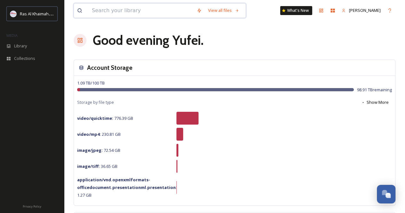
click at [128, 12] on input at bounding box center [141, 11] width 105 height 14
paste input "InterContinental"
type input "InterContinental"
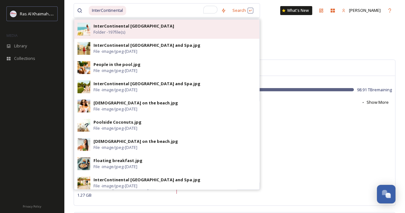
click at [140, 31] on div "InterContinental [GEOGRAPHIC_DATA] and Spa Folder - 197 file(s)" at bounding box center [174, 29] width 162 height 12
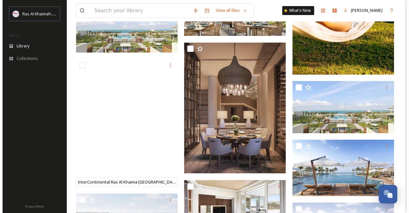
scroll to position [4765, 0]
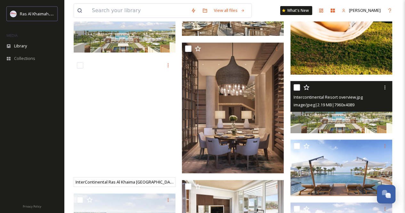
click at [354, 106] on span "image/jpeg | 2.19 MB | 7960 x 4089" at bounding box center [323, 105] width 61 height 6
click at [354, 113] on img at bounding box center [341, 107] width 102 height 52
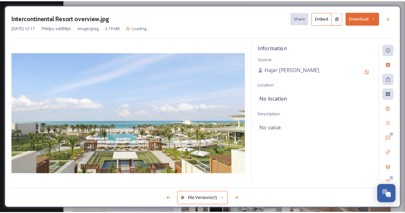
scroll to position [4834, 0]
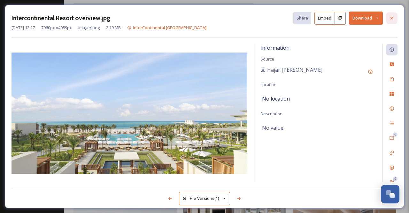
click at [393, 16] on icon at bounding box center [391, 18] width 5 height 5
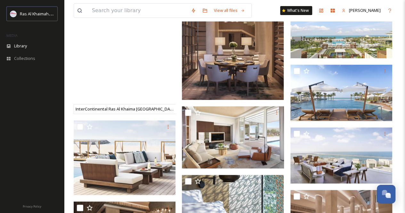
scroll to position [4898, 0]
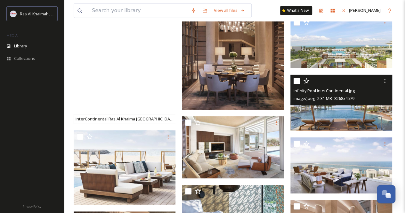
click at [375, 107] on img at bounding box center [341, 103] width 102 height 56
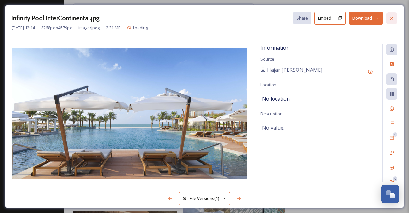
click at [393, 18] on icon at bounding box center [391, 18] width 5 height 5
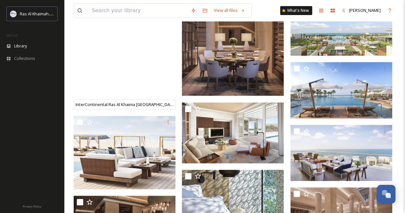
scroll to position [4802, 0]
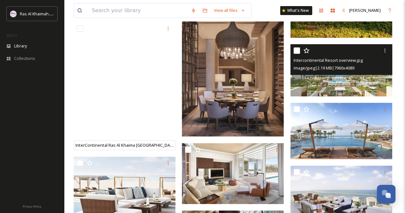
click at [349, 81] on img at bounding box center [341, 70] width 102 height 52
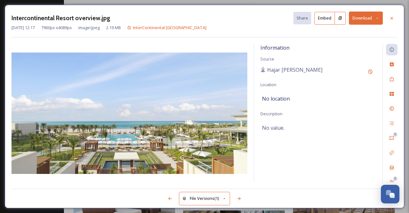
click at [373, 20] on button "Download" at bounding box center [366, 18] width 34 height 13
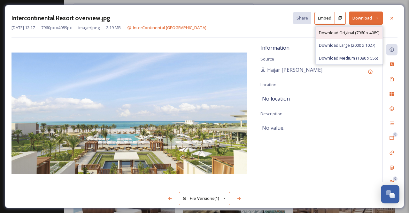
click at [364, 38] on div "Download Original (7960 x 4089)" at bounding box center [349, 33] width 67 height 12
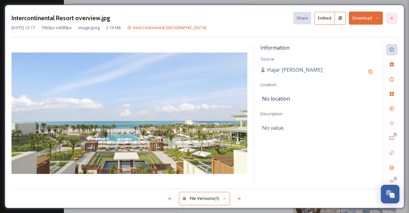
click at [393, 14] on div at bounding box center [392, 18] width 12 height 12
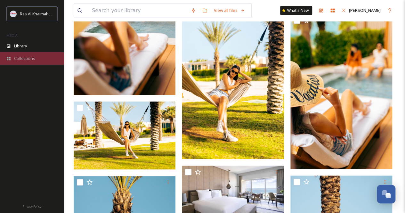
scroll to position [4418, 0]
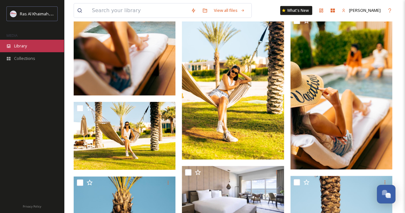
click at [30, 44] on div "Library" at bounding box center [32, 46] width 64 height 12
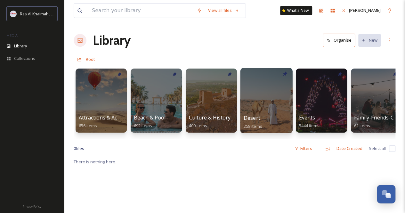
click at [264, 112] on div at bounding box center [266, 100] width 52 height 65
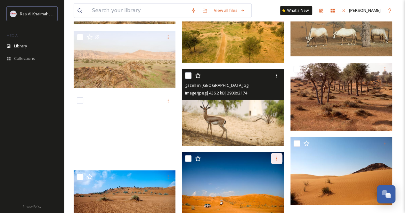
scroll to position [1108, 0]
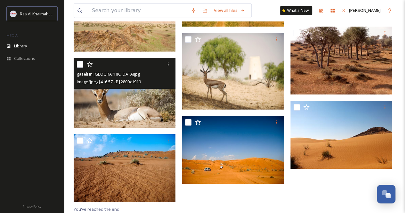
click at [134, 114] on img at bounding box center [125, 93] width 102 height 70
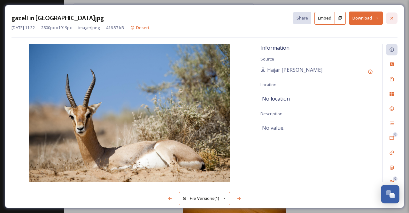
click at [390, 18] on icon at bounding box center [391, 18] width 5 height 5
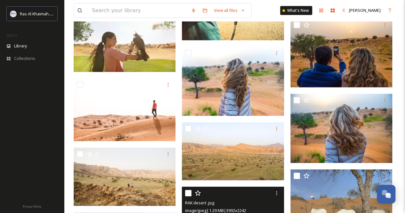
scroll to position [708, 0]
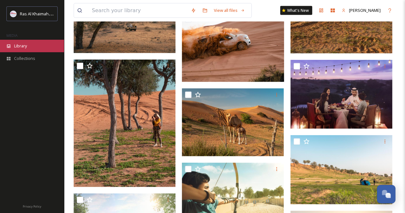
click at [39, 46] on div "Library" at bounding box center [32, 46] width 64 height 12
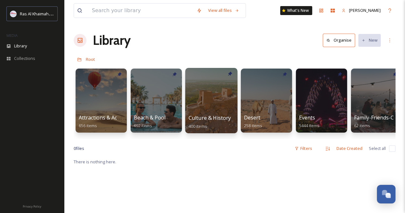
click at [213, 98] on div at bounding box center [211, 100] width 52 height 65
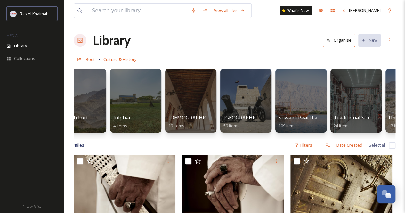
scroll to position [0, 174]
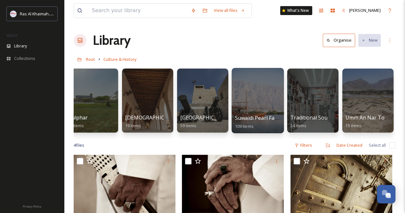
click at [258, 110] on div at bounding box center [257, 100] width 52 height 65
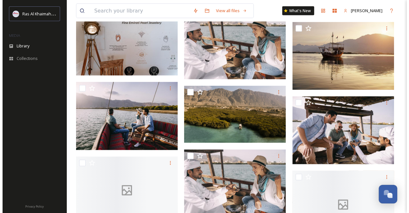
scroll to position [608, 0]
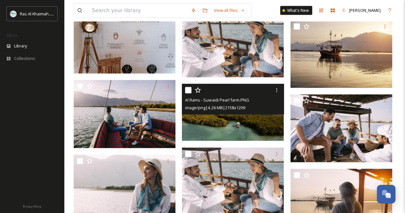
click at [240, 129] on img at bounding box center [233, 112] width 102 height 57
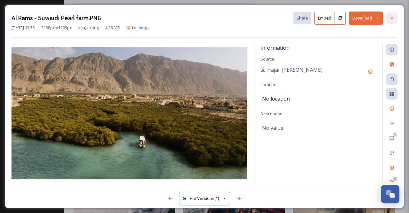
click at [393, 18] on icon at bounding box center [392, 18] width 3 height 3
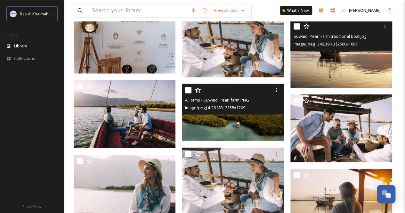
click at [362, 71] on img at bounding box center [341, 54] width 102 height 68
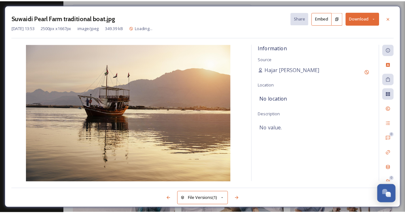
scroll to position [615, 0]
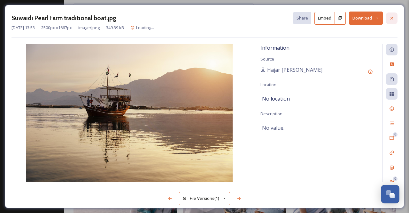
click at [390, 18] on icon at bounding box center [391, 18] width 5 height 5
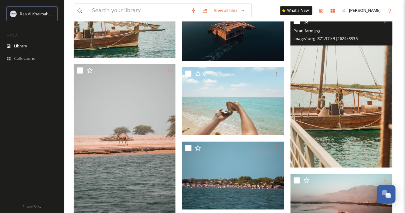
scroll to position [1663, 0]
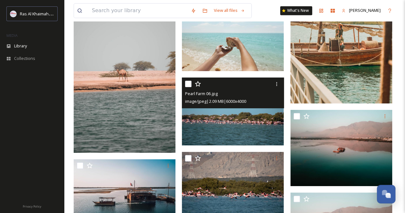
click at [242, 120] on img at bounding box center [233, 111] width 102 height 68
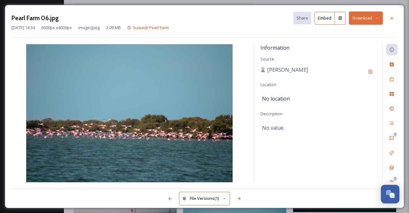
click at [366, 20] on button "Download" at bounding box center [366, 18] width 34 height 13
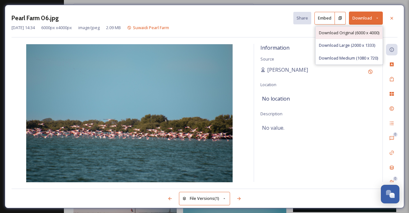
click at [365, 31] on span "Download Original (6000 x 4000)" at bounding box center [349, 33] width 60 height 6
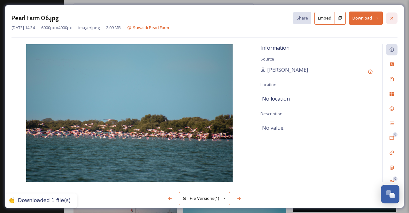
click at [390, 18] on icon at bounding box center [391, 18] width 5 height 5
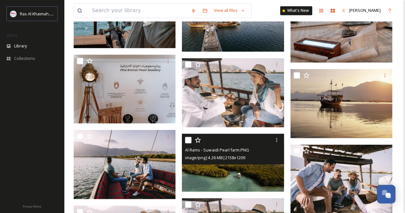
scroll to position [608, 0]
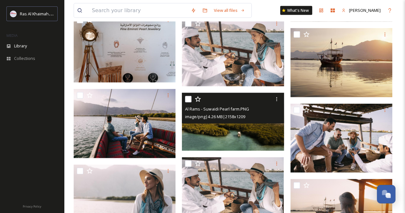
click at [247, 136] on img at bounding box center [233, 122] width 103 height 58
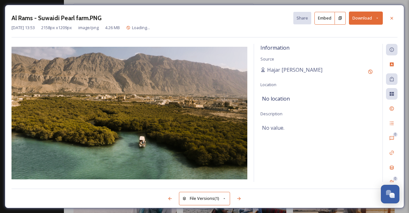
click at [365, 16] on button "Download" at bounding box center [366, 18] width 34 height 13
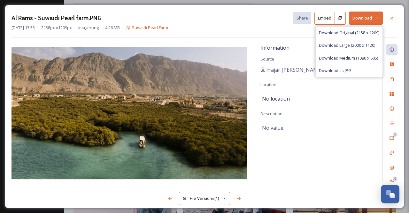
click at [363, 32] on span "Download Original (2158 x 1209)" at bounding box center [349, 33] width 60 height 6
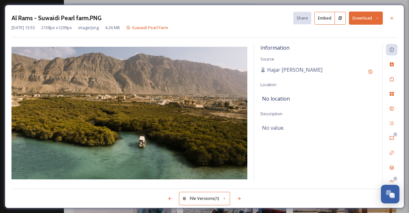
click at [391, 18] on icon at bounding box center [391, 18] width 5 height 5
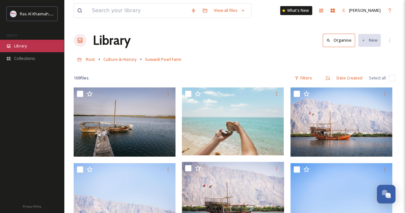
click at [30, 44] on div "Library" at bounding box center [32, 46] width 64 height 12
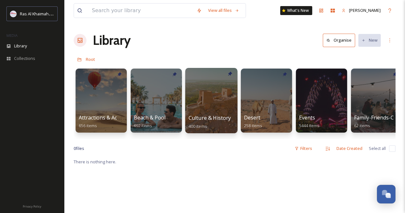
click at [203, 106] on div at bounding box center [211, 100] width 52 height 65
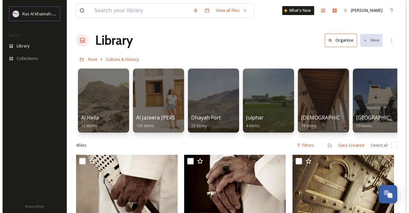
scroll to position [0, 11]
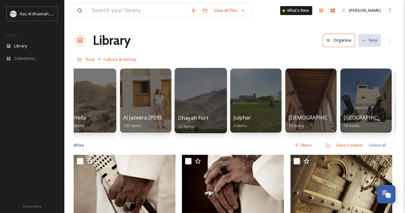
click at [198, 113] on div at bounding box center [200, 100] width 52 height 65
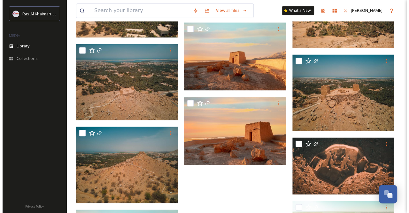
scroll to position [384, 0]
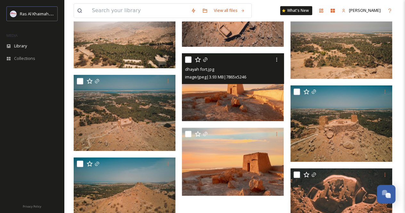
click at [251, 104] on img at bounding box center [233, 87] width 102 height 68
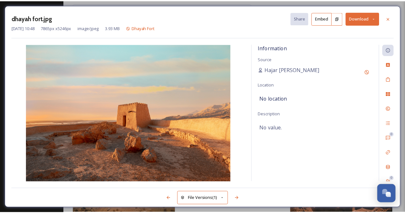
scroll to position [388, 0]
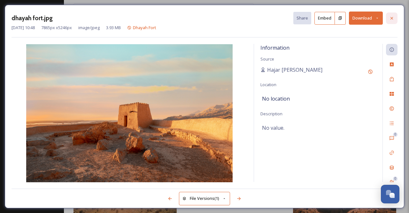
click at [391, 21] on div at bounding box center [392, 18] width 12 height 12
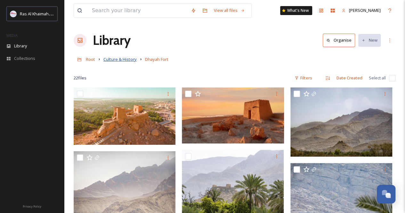
click at [128, 61] on span "Culture & History" at bounding box center [119, 59] width 33 height 6
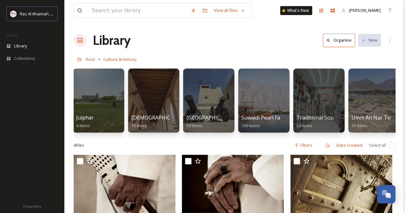
scroll to position [0, 174]
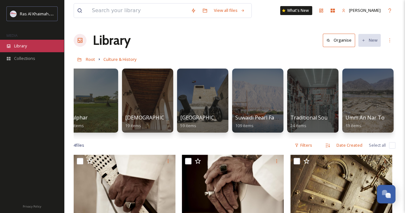
click at [40, 49] on div "Library" at bounding box center [32, 46] width 64 height 12
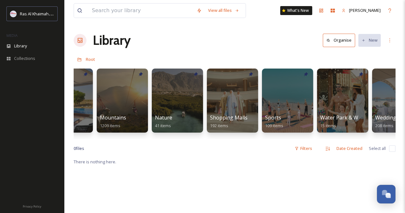
scroll to position [0, 417]
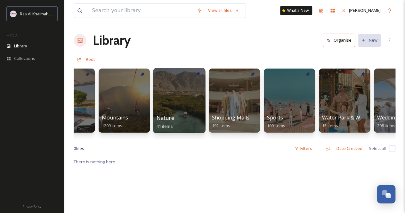
click at [184, 116] on div "Nature 41 items" at bounding box center [179, 122] width 46 height 16
click at [190, 100] on div at bounding box center [179, 100] width 52 height 65
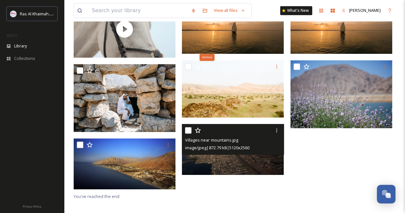
scroll to position [58, 0]
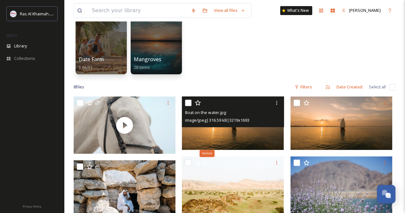
click at [252, 134] on img at bounding box center [233, 122] width 102 height 53
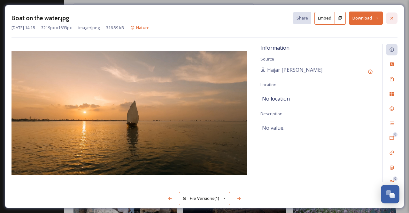
click at [391, 18] on icon at bounding box center [391, 18] width 5 height 5
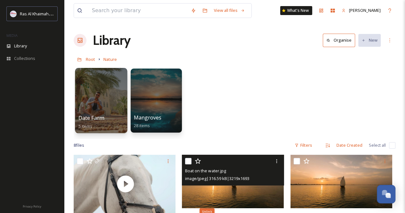
click at [104, 95] on div at bounding box center [101, 100] width 52 height 65
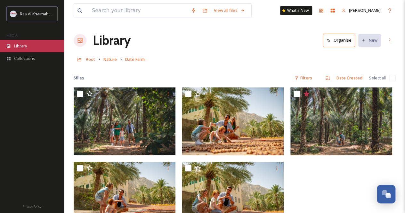
click at [28, 48] on div "Library" at bounding box center [32, 46] width 64 height 12
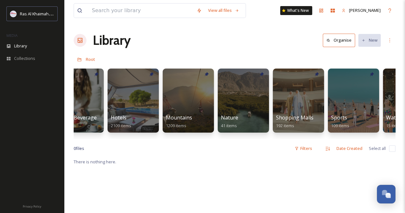
scroll to position [0, 350]
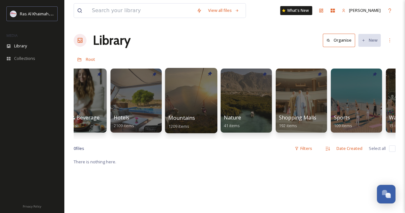
click at [208, 109] on div at bounding box center [191, 100] width 52 height 65
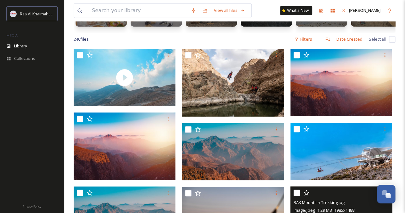
scroll to position [96, 0]
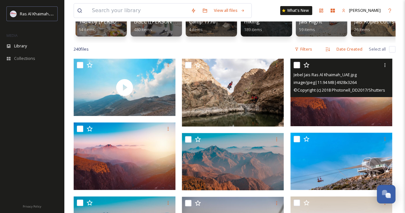
click at [350, 102] on img at bounding box center [341, 92] width 102 height 67
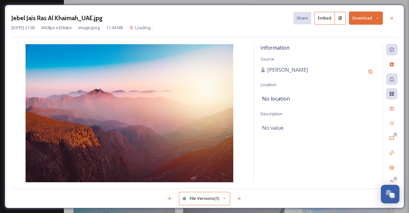
click at [364, 18] on button "Download" at bounding box center [366, 18] width 34 height 13
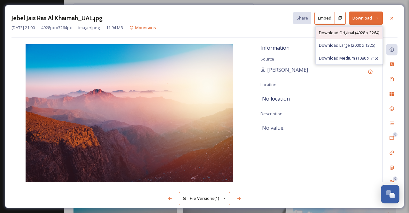
click at [364, 34] on span "Download Original (4928 x 3264)" at bounding box center [349, 33] width 60 height 6
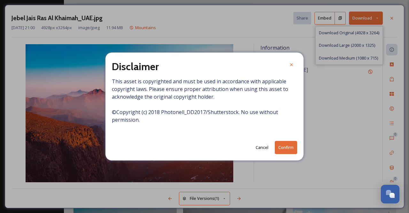
click at [286, 147] on button "Confirm" at bounding box center [286, 147] width 22 height 13
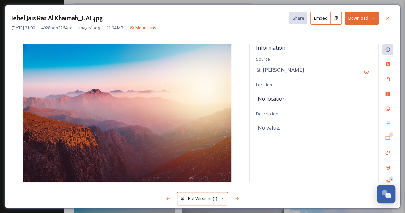
drag, startPoint x: 389, startPoint y: 17, endPoint x: 385, endPoint y: 19, distance: 4.3
click at [389, 17] on icon at bounding box center [387, 18] width 5 height 5
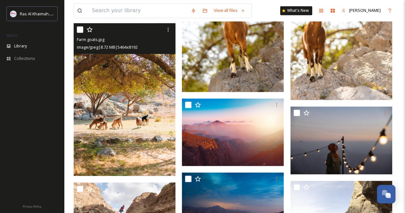
scroll to position [640, 0]
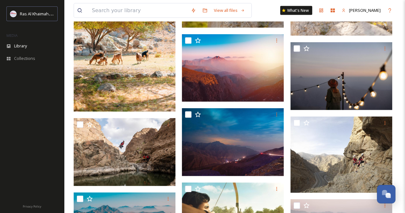
click at [127, 87] on img at bounding box center [125, 35] width 102 height 153
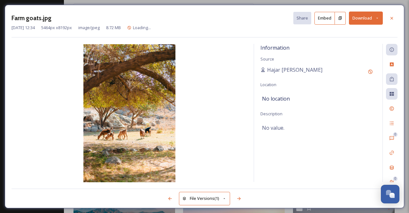
click at [375, 18] on button "Download" at bounding box center [366, 18] width 34 height 13
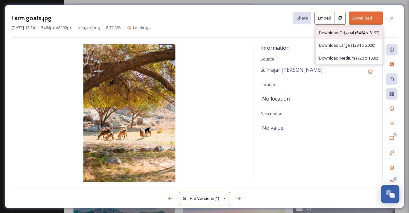
click at [364, 33] on span "Download Original (5464 x 8192)" at bounding box center [349, 33] width 60 height 6
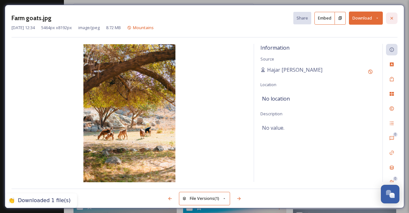
click at [391, 20] on icon at bounding box center [391, 18] width 5 height 5
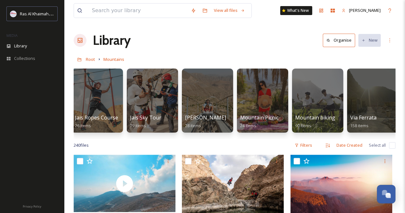
scroll to position [0, 284]
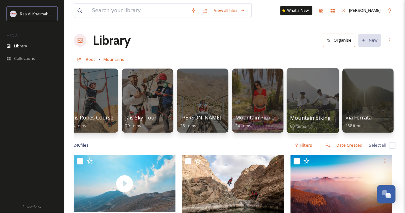
click at [315, 112] on div at bounding box center [312, 100] width 52 height 65
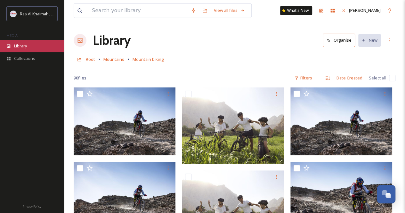
click at [30, 46] on div "Library" at bounding box center [32, 46] width 64 height 12
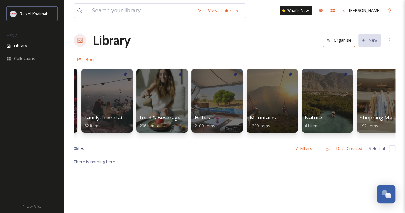
scroll to position [0, 272]
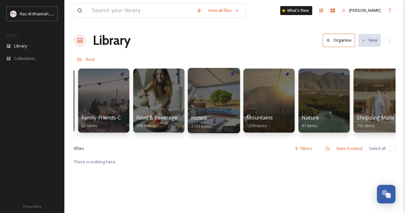
click at [233, 94] on div at bounding box center [213, 100] width 52 height 65
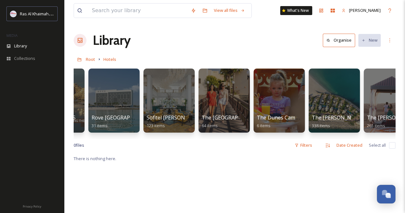
scroll to position [0, 846]
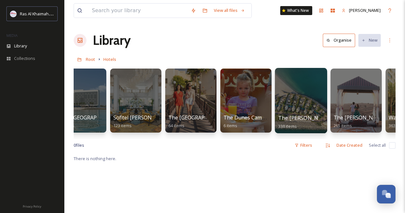
click at [321, 114] on span "The [PERSON_NAME] Ras Al Khaimah [PERSON_NAME][GEOGRAPHIC_DATA]" at bounding box center [371, 117] width 187 height 7
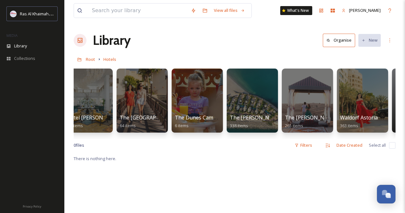
scroll to position [0, 901]
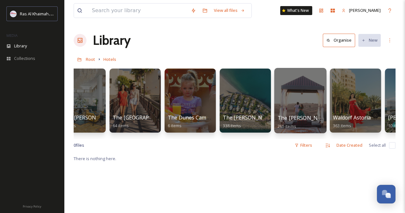
click at [304, 114] on span "The [PERSON_NAME] Ras Al Khaimah [GEOGRAPHIC_DATA]" at bounding box center [350, 117] width 146 height 7
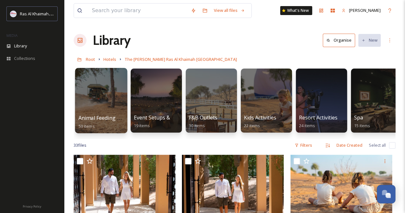
click at [110, 112] on div at bounding box center [101, 100] width 52 height 65
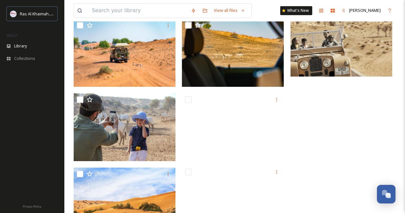
scroll to position [1456, 0]
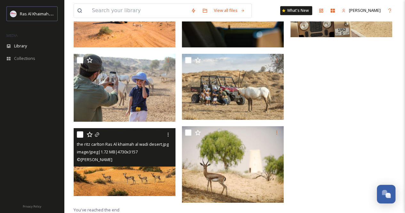
click at [130, 179] on img at bounding box center [125, 162] width 102 height 68
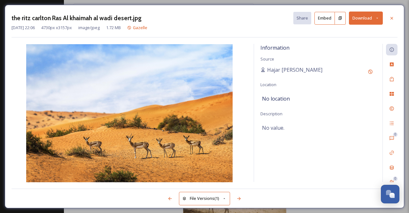
click at [359, 24] on button "Download" at bounding box center [366, 18] width 34 height 13
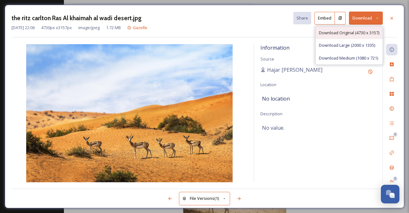
click at [358, 33] on span "Download Original (4730 x 3157)" at bounding box center [349, 33] width 60 height 6
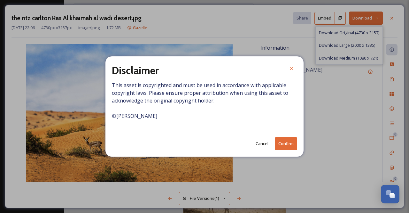
click at [286, 143] on button "Confirm" at bounding box center [286, 143] width 22 height 13
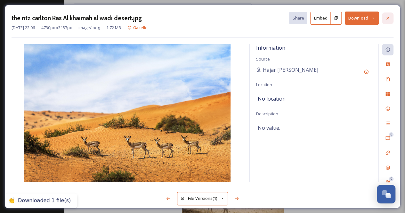
click at [389, 18] on icon at bounding box center [387, 18] width 5 height 5
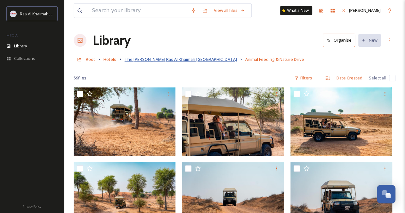
click at [167, 61] on span "The [PERSON_NAME] Ras Al Khaimah [GEOGRAPHIC_DATA]" at bounding box center [180, 59] width 112 height 6
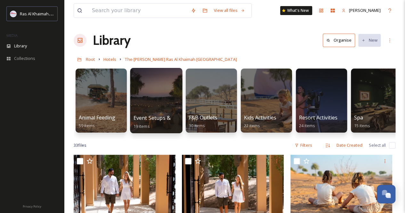
click at [168, 113] on div at bounding box center [156, 100] width 52 height 65
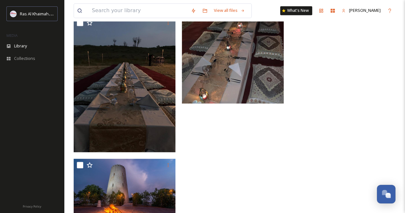
scroll to position [577, 0]
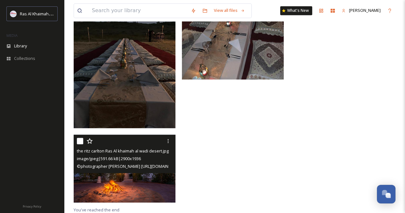
click at [130, 183] on img at bounding box center [125, 168] width 102 height 68
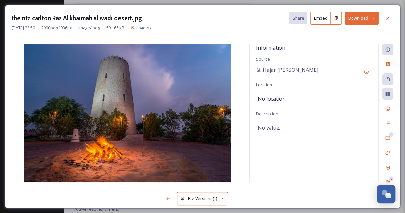
scroll to position [503, 0]
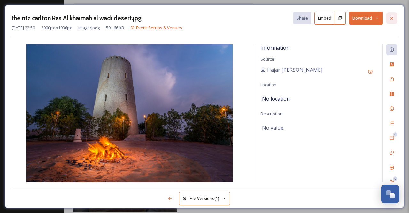
click at [393, 16] on icon at bounding box center [391, 18] width 5 height 5
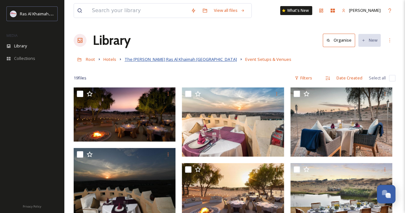
click at [142, 60] on span "The [PERSON_NAME] Ras Al Khaimah [GEOGRAPHIC_DATA]" at bounding box center [180, 59] width 112 height 6
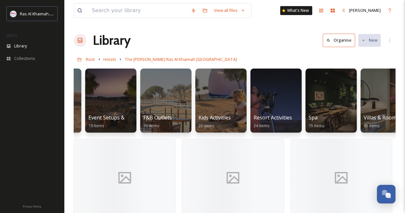
scroll to position [0, 64]
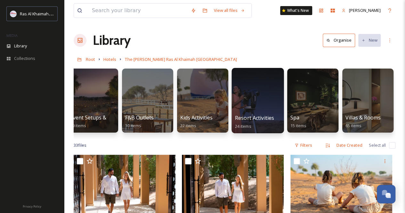
click at [271, 127] on div "Resort Activities 24 items" at bounding box center [258, 122] width 46 height 16
click at [268, 112] on div at bounding box center [257, 100] width 52 height 65
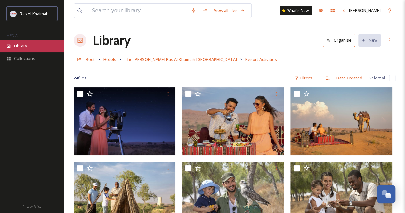
click at [55, 45] on div "Library" at bounding box center [32, 46] width 64 height 12
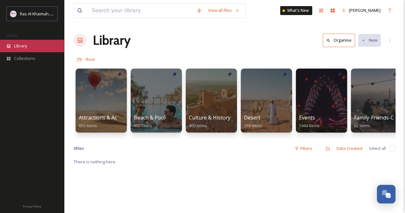
click at [33, 46] on div "Library" at bounding box center [32, 46] width 64 height 12
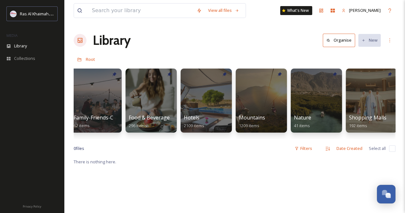
scroll to position [0, 425]
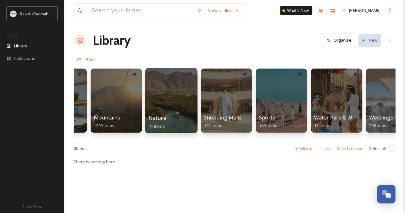
click at [182, 121] on div "Nature 41 items" at bounding box center [171, 122] width 46 height 16
click at [172, 113] on div at bounding box center [171, 100] width 52 height 65
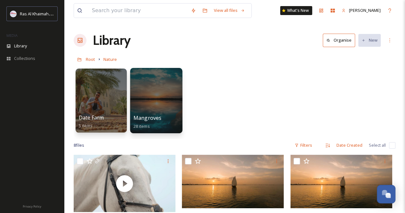
click at [168, 111] on div at bounding box center [156, 100] width 52 height 65
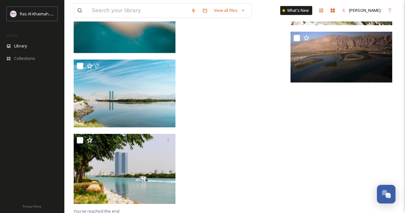
scroll to position [843, 0]
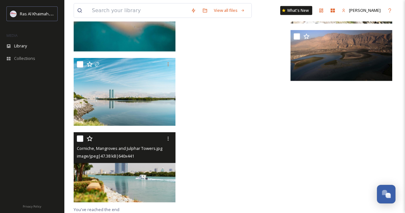
click at [144, 187] on img at bounding box center [125, 167] width 102 height 70
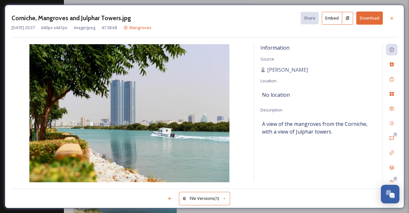
click at [378, 14] on button "Download" at bounding box center [370, 18] width 27 height 13
click at [396, 20] on div at bounding box center [392, 18] width 12 height 12
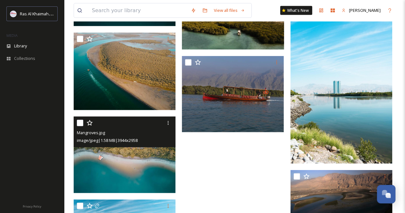
scroll to position [703, 0]
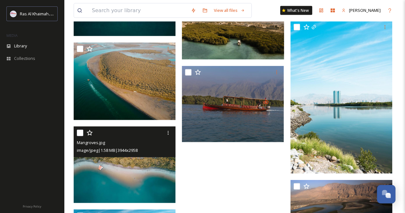
click at [150, 167] on img at bounding box center [125, 164] width 102 height 76
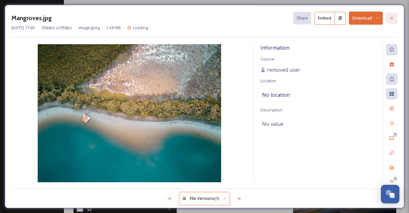
click at [394, 16] on icon at bounding box center [391, 18] width 5 height 5
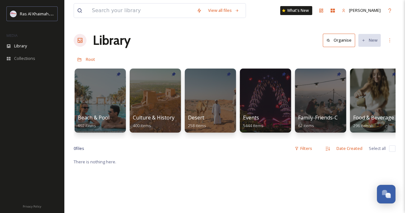
scroll to position [0, 20]
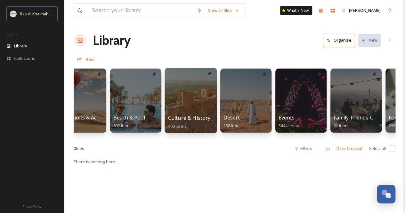
click at [183, 117] on span "Culture & History" at bounding box center [189, 117] width 43 height 7
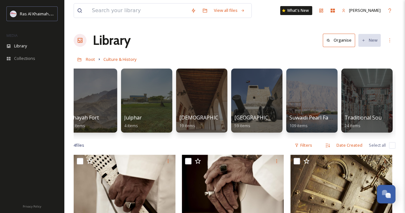
scroll to position [0, 122]
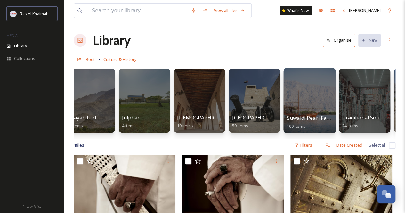
click at [319, 115] on span "Suwaidi Pearl Farm" at bounding box center [310, 117] width 46 height 7
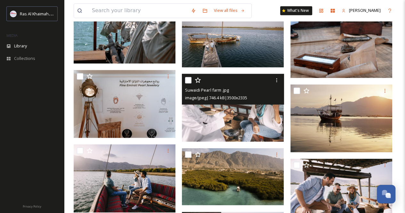
scroll to position [576, 0]
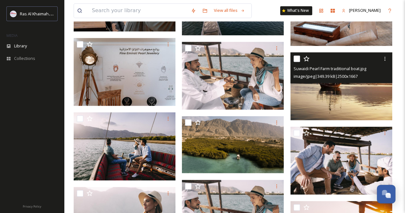
click at [357, 90] on img at bounding box center [341, 86] width 102 height 68
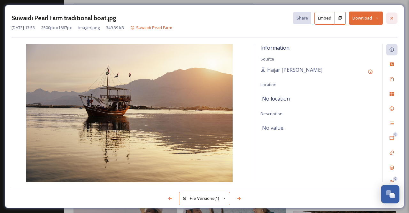
click at [393, 17] on icon at bounding box center [392, 18] width 3 height 3
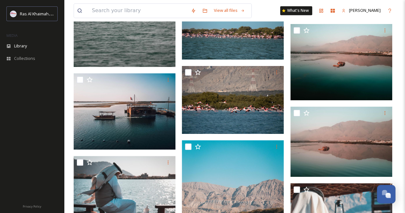
scroll to position [1759, 0]
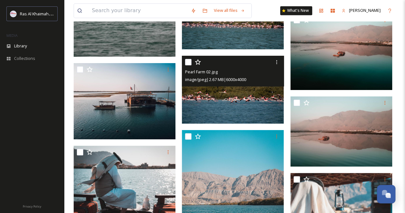
click at [235, 110] on img at bounding box center [233, 90] width 102 height 68
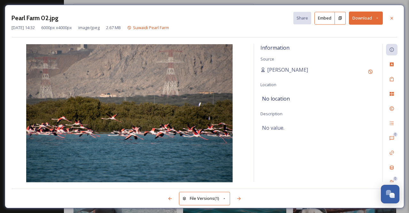
drag, startPoint x: 394, startPoint y: 16, endPoint x: 391, endPoint y: 21, distance: 5.2
click at [394, 16] on icon at bounding box center [391, 18] width 5 height 5
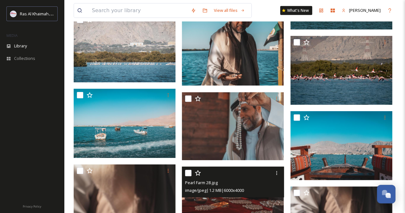
scroll to position [2047, 0]
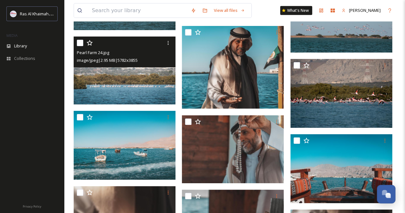
click at [165, 95] on img at bounding box center [125, 70] width 102 height 68
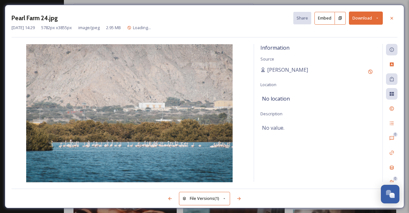
drag, startPoint x: 392, startPoint y: 18, endPoint x: 368, endPoint y: 45, distance: 36.1
click at [391, 18] on icon at bounding box center [391, 18] width 5 height 5
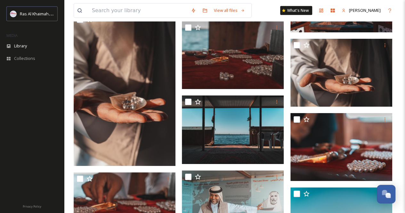
scroll to position [2238, 0]
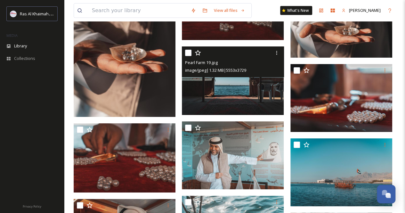
click at [247, 96] on img at bounding box center [233, 80] width 102 height 68
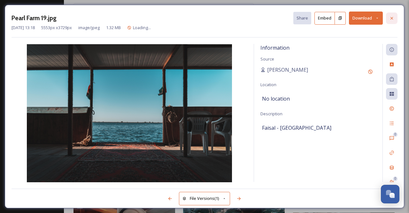
click at [390, 17] on icon at bounding box center [391, 18] width 5 height 5
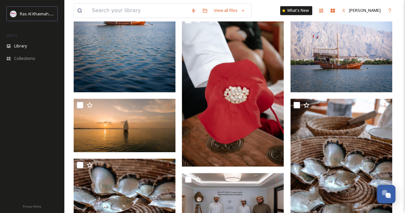
scroll to position [256, 0]
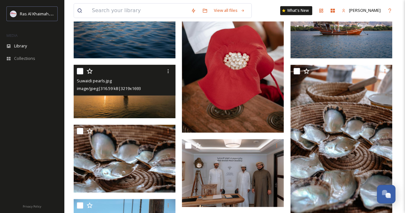
click at [147, 110] on img at bounding box center [125, 91] width 102 height 53
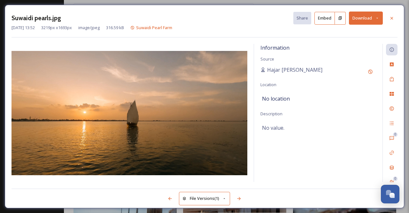
drag, startPoint x: 394, startPoint y: 18, endPoint x: 386, endPoint y: 26, distance: 11.5
click at [394, 18] on icon at bounding box center [391, 18] width 5 height 5
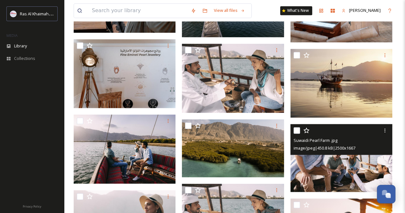
scroll to position [576, 0]
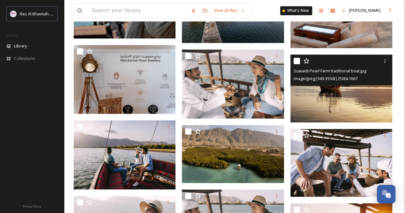
click at [327, 98] on img at bounding box center [341, 88] width 102 height 68
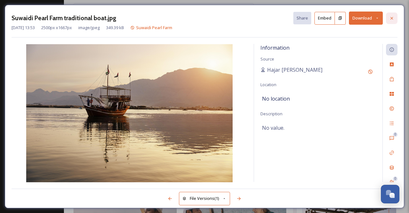
click at [389, 19] on div at bounding box center [392, 18] width 12 height 12
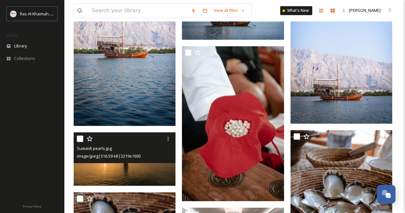
scroll to position [256, 0]
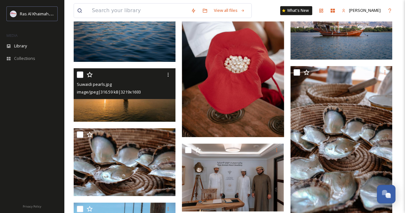
click at [113, 112] on img at bounding box center [125, 94] width 102 height 53
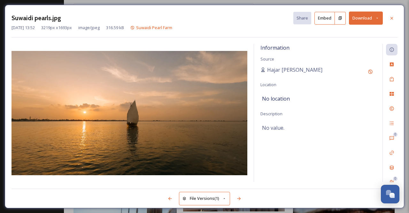
click at [364, 19] on button "Download" at bounding box center [366, 18] width 34 height 13
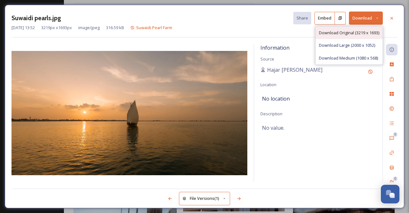
click at [368, 33] on span "Download Original (3219 x 1693)" at bounding box center [349, 33] width 60 height 6
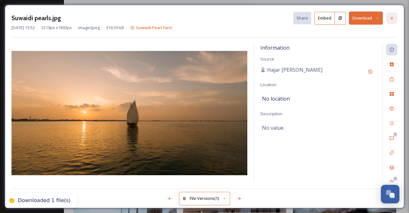
click at [391, 19] on icon at bounding box center [392, 18] width 3 height 3
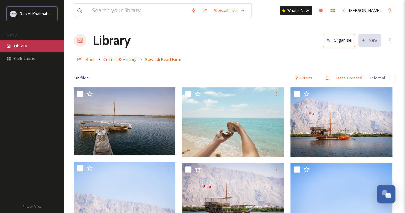
click at [29, 46] on div "Library" at bounding box center [32, 46] width 64 height 12
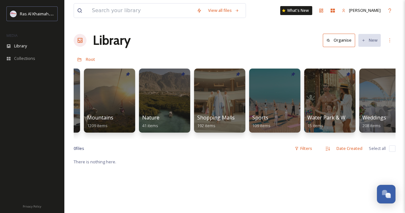
scroll to position [0, 430]
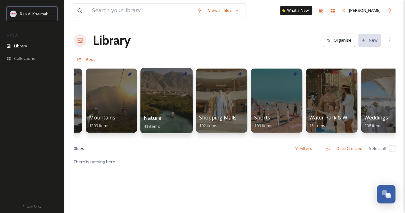
click at [175, 114] on div "Nature 41 items" at bounding box center [167, 122] width 46 height 16
click at [162, 98] on div at bounding box center [166, 100] width 52 height 65
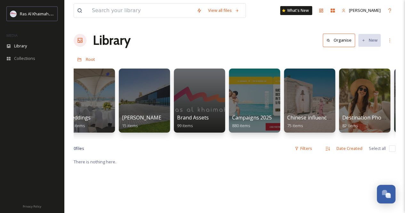
scroll to position [0, 800]
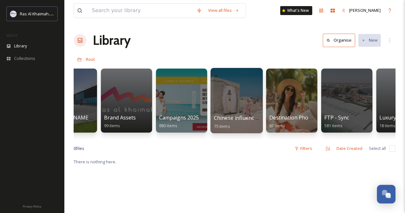
click at [230, 102] on div at bounding box center [236, 100] width 52 height 65
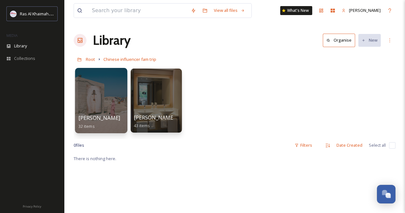
click at [107, 105] on div at bounding box center [101, 100] width 52 height 65
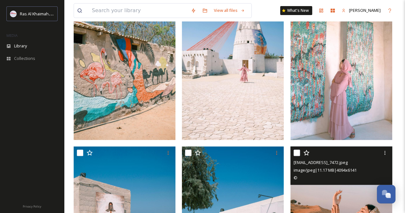
scroll to position [64, 0]
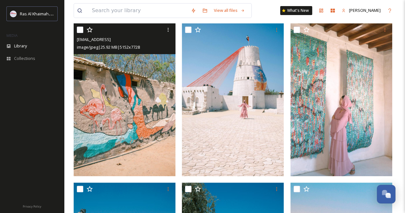
click at [126, 121] on img at bounding box center [125, 99] width 102 height 153
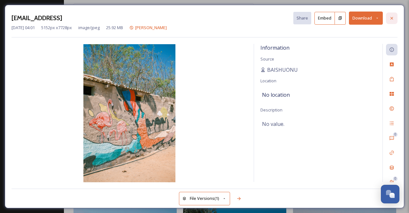
click at [390, 19] on icon at bounding box center [391, 18] width 5 height 5
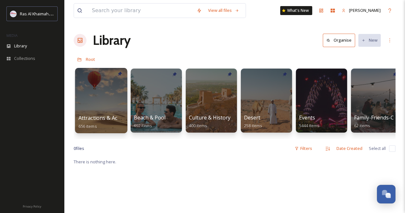
click at [120, 124] on div "Attractions & Activities 656 items" at bounding box center [101, 122] width 46 height 16
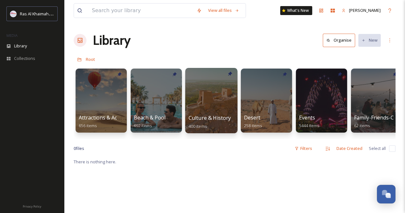
click at [193, 112] on div at bounding box center [211, 100] width 52 height 65
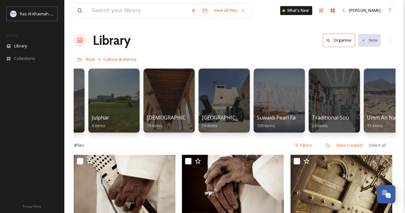
scroll to position [0, 174]
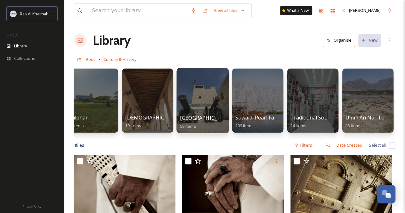
click at [185, 109] on div at bounding box center [202, 100] width 52 height 65
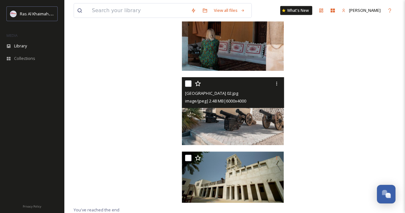
scroll to position [2196, 0]
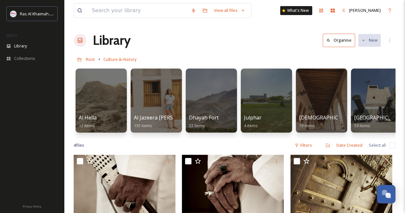
click at [241, 139] on div "Al Hella 12 items Al Jazeera [PERSON_NAME] 135 items Dhayah Fort 22 items Julph…" at bounding box center [234, 102] width 321 height 74
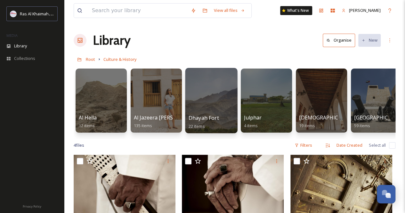
click at [225, 111] on div at bounding box center [211, 100] width 52 height 65
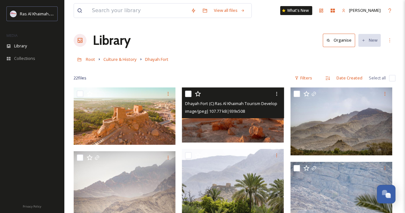
click at [250, 132] on img at bounding box center [233, 114] width 102 height 55
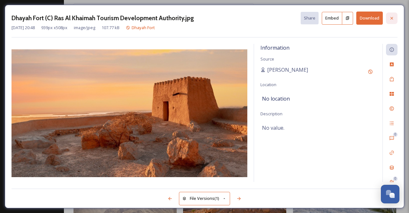
click at [391, 18] on icon at bounding box center [391, 18] width 5 height 5
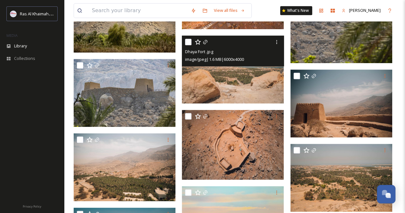
scroll to position [416, 0]
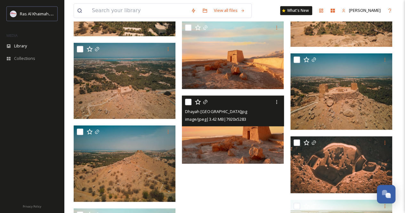
click at [243, 148] on img at bounding box center [233, 129] width 102 height 68
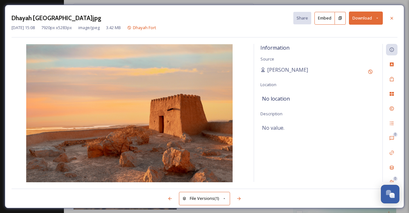
click at [367, 21] on button "Download" at bounding box center [366, 18] width 34 height 13
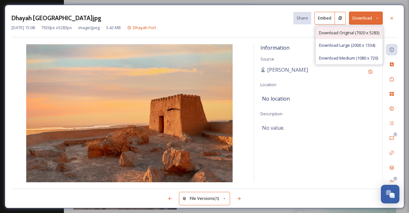
click at [372, 34] on span "Download Original (7920 x 5283)" at bounding box center [349, 33] width 60 height 6
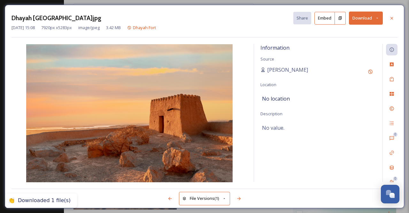
drag, startPoint x: 390, startPoint y: 16, endPoint x: 385, endPoint y: 23, distance: 8.7
click at [390, 16] on icon at bounding box center [391, 18] width 5 height 5
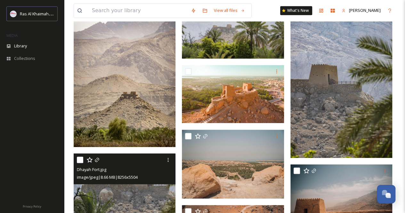
scroll to position [32, 0]
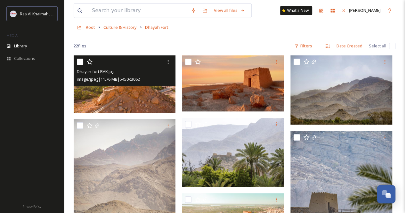
click at [153, 103] on img at bounding box center [125, 83] width 102 height 57
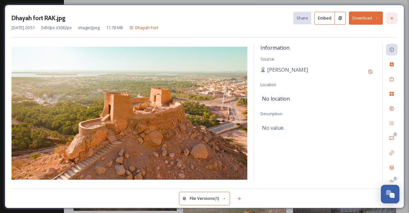
click at [395, 17] on icon at bounding box center [391, 18] width 5 height 5
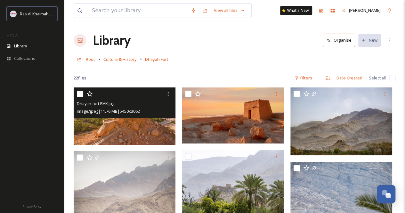
click at [107, 124] on img at bounding box center [125, 115] width 102 height 57
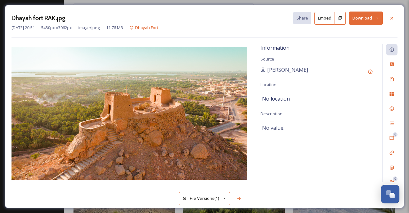
click at [373, 22] on button "Download" at bounding box center [366, 18] width 34 height 13
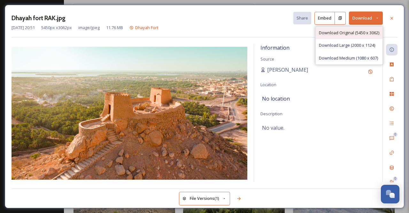
click at [370, 33] on span "Download Original (5450 x 3062)" at bounding box center [349, 33] width 60 height 6
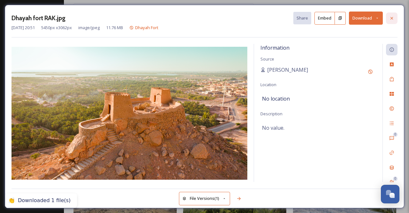
click at [393, 20] on icon at bounding box center [391, 18] width 5 height 5
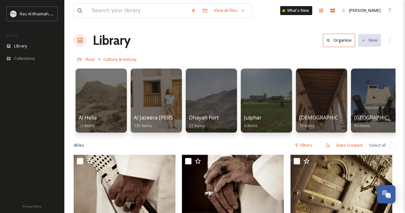
scroll to position [0, 45]
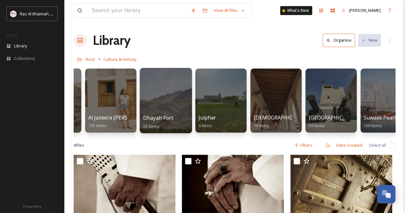
click at [166, 121] on span "Dhayah Fort" at bounding box center [158, 117] width 30 height 7
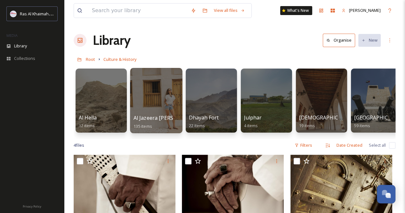
click at [174, 122] on div "Al Jazeera [PERSON_NAME] 135 items" at bounding box center [156, 122] width 46 height 16
click at [156, 105] on div at bounding box center [156, 100] width 52 height 65
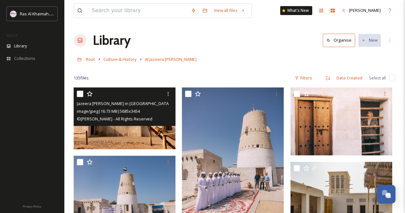
click at [152, 127] on img at bounding box center [125, 118] width 102 height 62
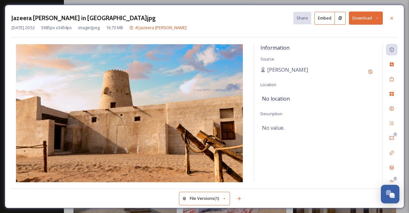
click at [377, 22] on button "Download" at bounding box center [366, 18] width 34 height 13
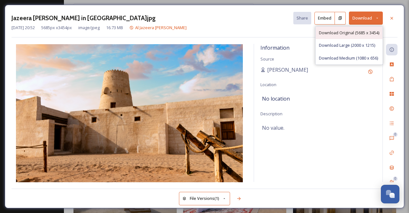
click at [362, 32] on span "Download Original (5685 x 3454)" at bounding box center [349, 33] width 60 height 6
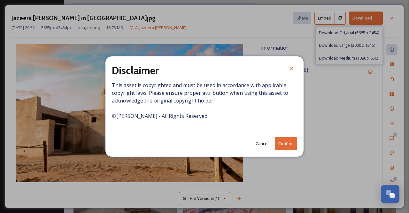
click at [288, 141] on button "Confirm" at bounding box center [286, 143] width 22 height 13
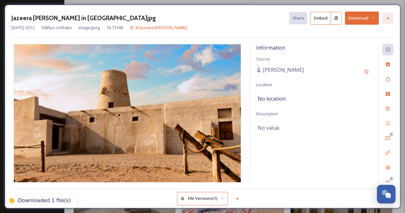
click at [388, 18] on icon at bounding box center [387, 18] width 5 height 5
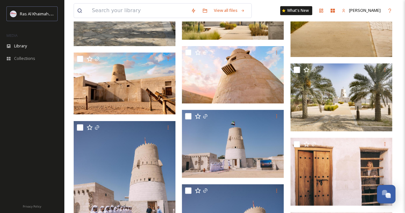
scroll to position [1631, 0]
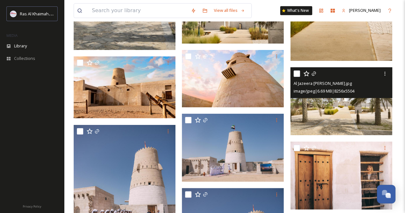
click at [354, 121] on img at bounding box center [341, 101] width 102 height 68
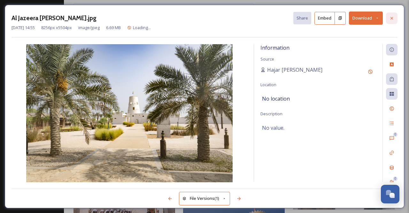
click at [389, 15] on div at bounding box center [392, 18] width 12 height 12
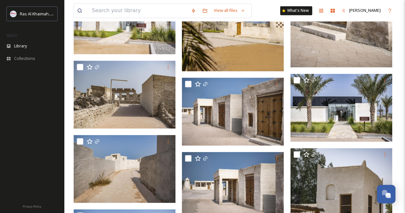
scroll to position [416, 0]
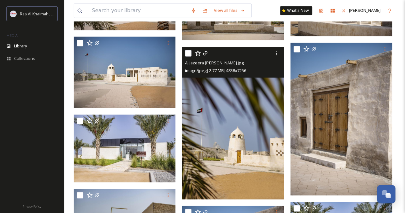
click at [249, 137] on img at bounding box center [233, 122] width 102 height 153
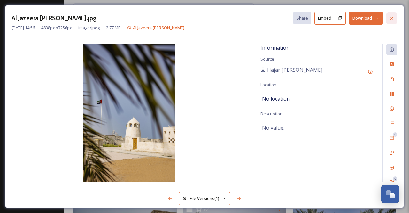
click at [392, 16] on icon at bounding box center [391, 18] width 5 height 5
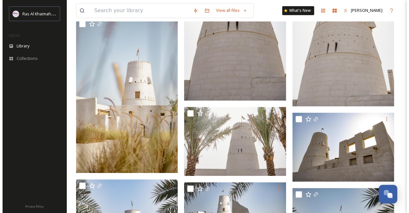
scroll to position [1343, 0]
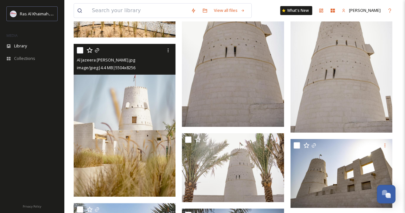
click at [116, 162] on img at bounding box center [125, 120] width 102 height 153
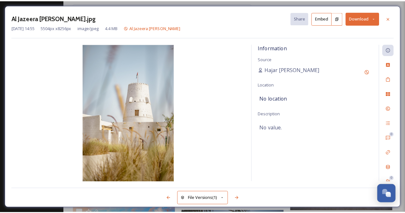
scroll to position [1344, 0]
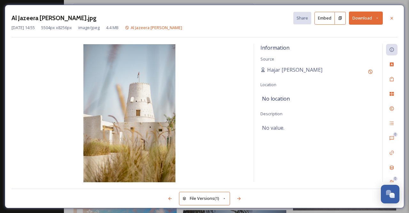
click at [361, 20] on button "Download" at bounding box center [366, 18] width 34 height 13
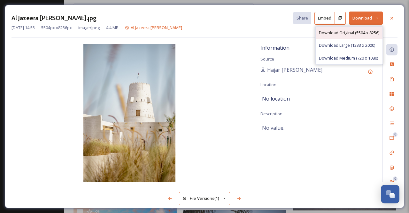
click at [367, 32] on span "Download Original (5504 x 8256)" at bounding box center [349, 33] width 60 height 6
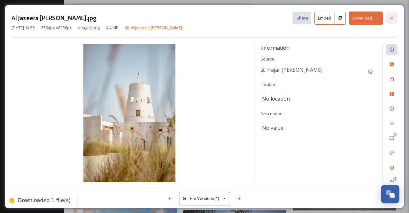
click at [395, 18] on div at bounding box center [392, 18] width 12 height 12
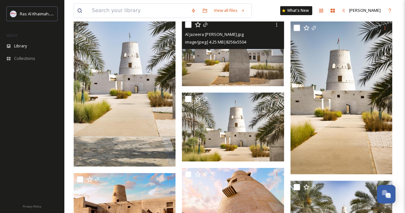
scroll to position [1536, 0]
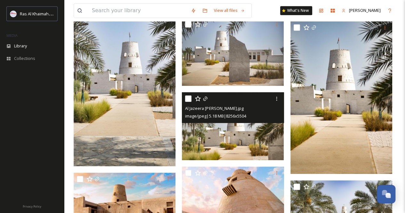
click at [259, 140] on img at bounding box center [233, 126] width 102 height 68
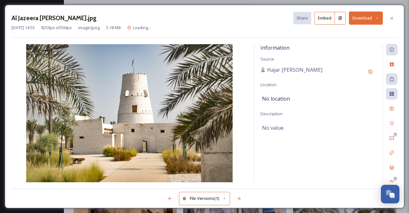
click at [369, 20] on button "Download" at bounding box center [366, 18] width 34 height 13
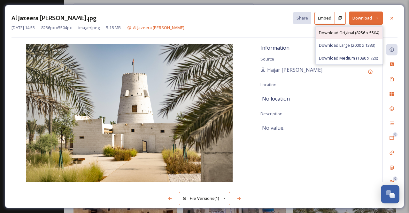
click at [370, 33] on span "Download Original (8256 x 5504)" at bounding box center [349, 33] width 60 height 6
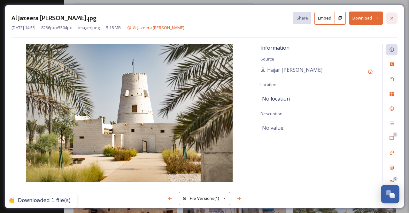
click at [391, 19] on icon at bounding box center [391, 18] width 5 height 5
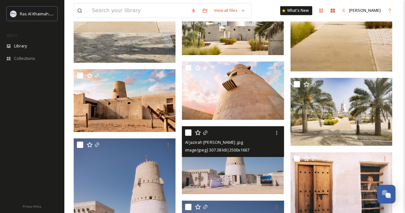
scroll to position [1632, 0]
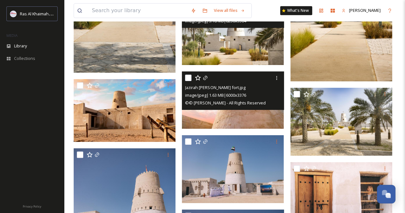
click at [230, 118] on img at bounding box center [233, 99] width 102 height 57
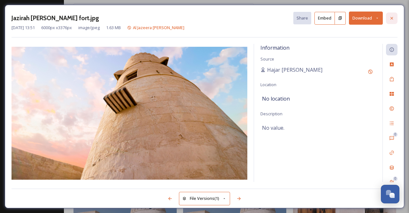
click at [392, 15] on div at bounding box center [392, 18] width 12 height 12
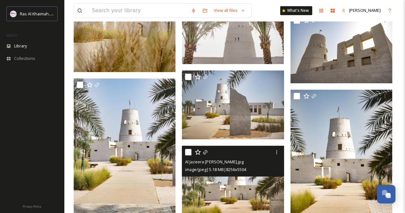
scroll to position [1503, 0]
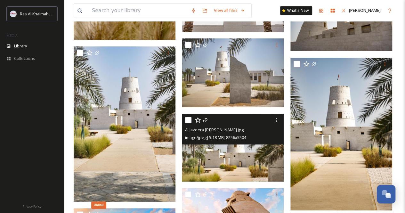
click at [258, 158] on img at bounding box center [233, 148] width 102 height 68
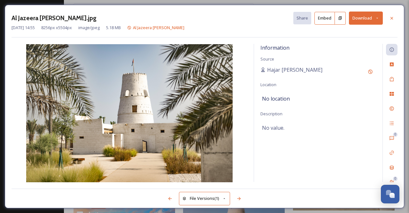
click at [368, 20] on button "Download" at bounding box center [366, 18] width 34 height 13
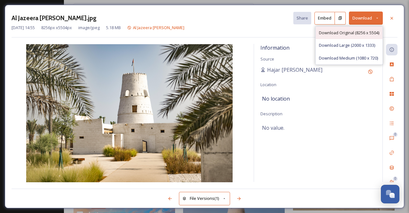
click at [373, 33] on span "Download Original (8256 x 5504)" at bounding box center [349, 33] width 60 height 6
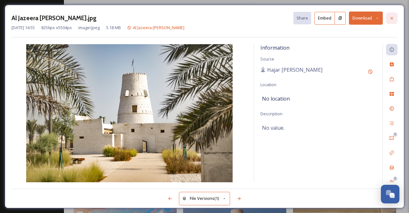
click at [393, 18] on icon at bounding box center [391, 18] width 5 height 5
